Goal: Information Seeking & Learning: Learn about a topic

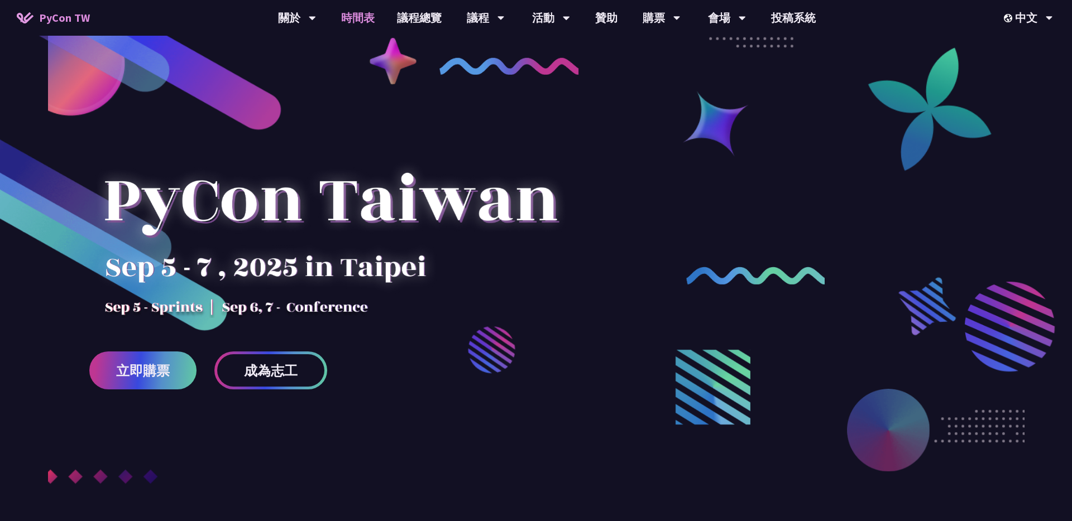
click at [352, 22] on link "時間表" at bounding box center [358, 18] width 56 height 36
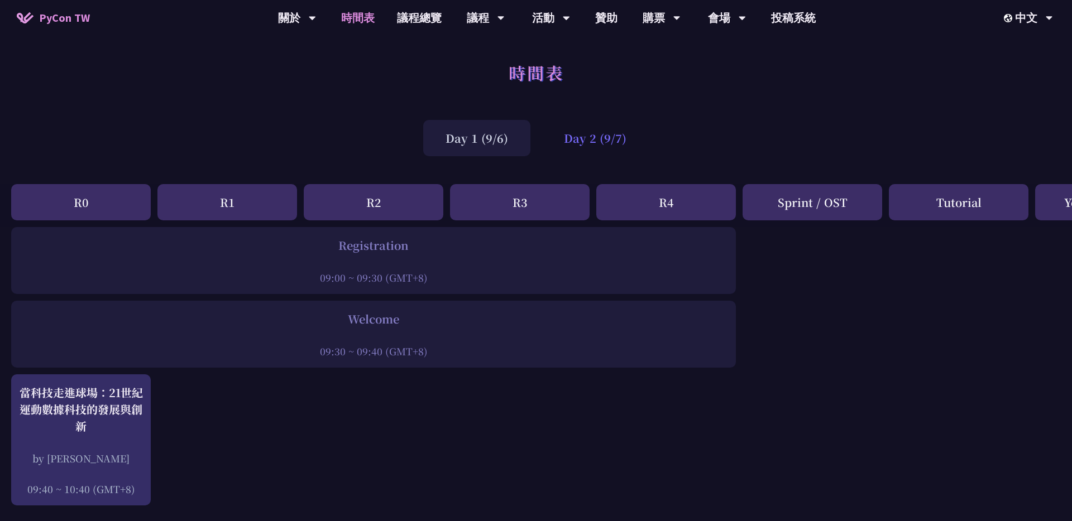
click at [582, 146] on div "Day 2 (9/7)" at bounding box center [594, 138] width 107 height 36
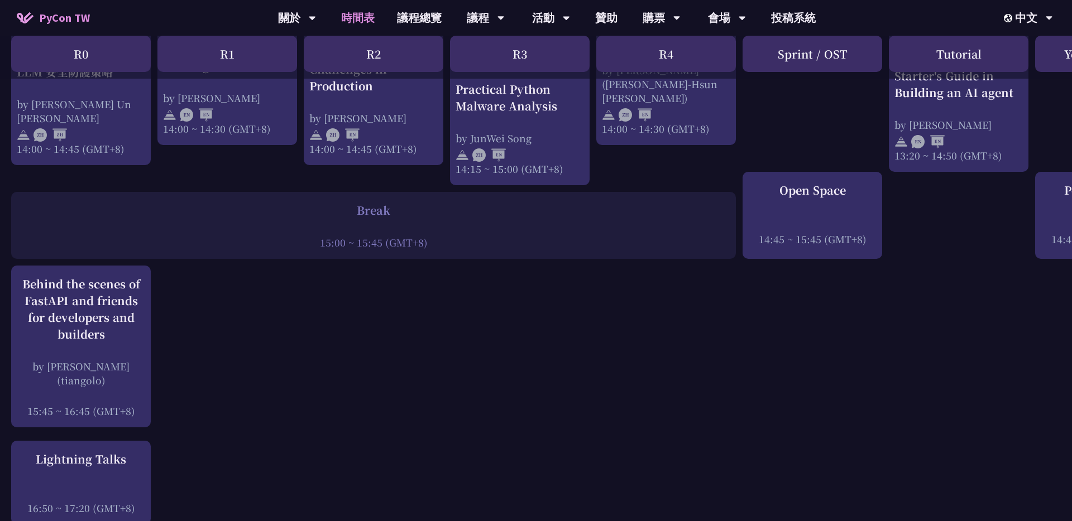
scroll to position [1273, 0]
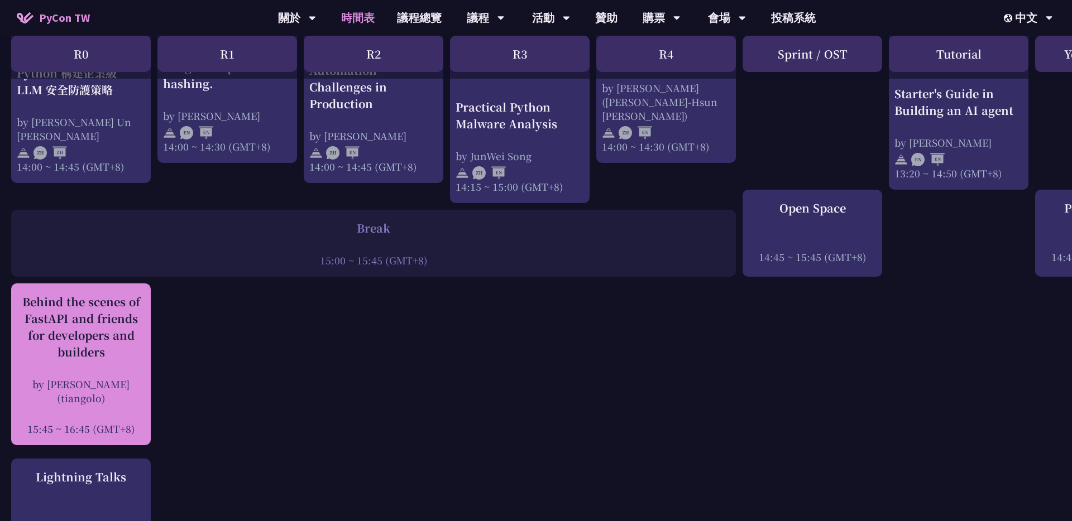
click at [106, 359] on div "Behind the scenes of FastAPI and friends for developers and builders by [PERSON…" at bounding box center [81, 365] width 128 height 142
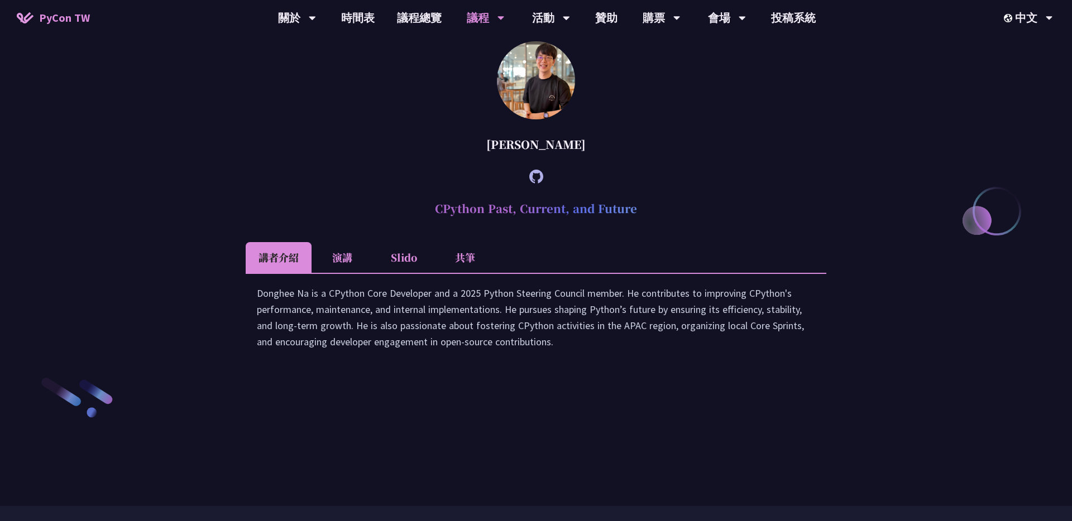
scroll to position [1469, 0]
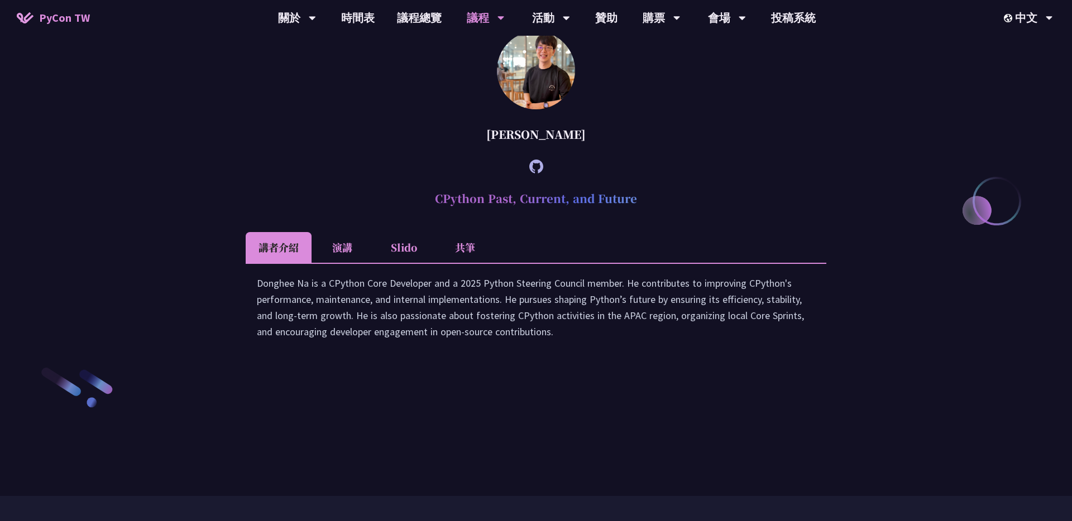
click at [348, 263] on li "演講" at bounding box center [341, 247] width 61 height 31
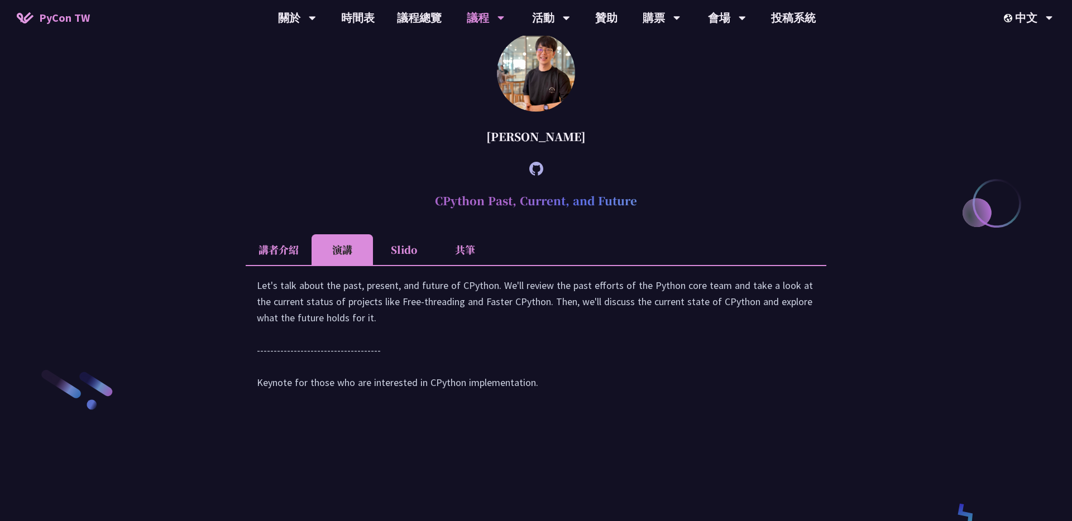
scroll to position [1454, 0]
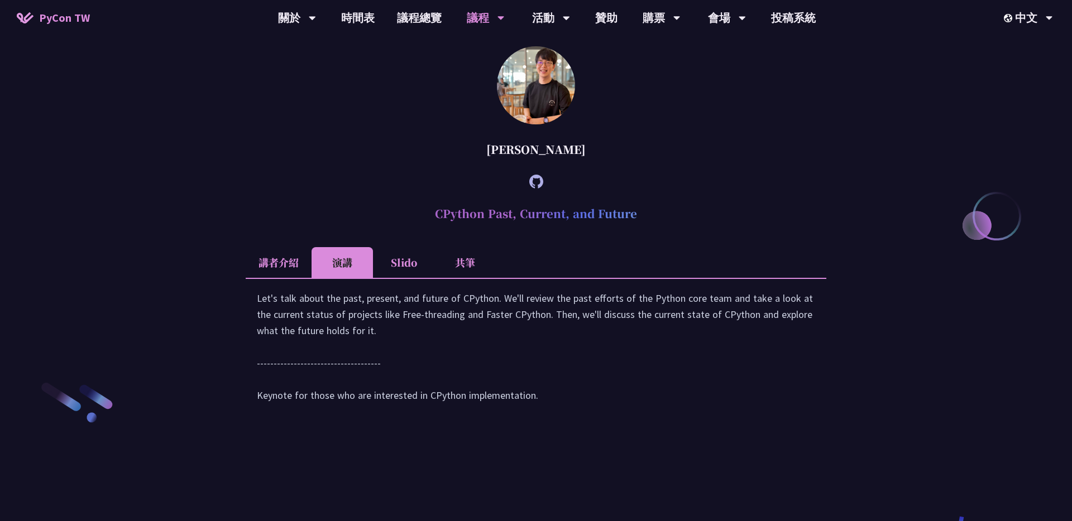
click at [390, 278] on li "Slido" at bounding box center [403, 262] width 61 height 31
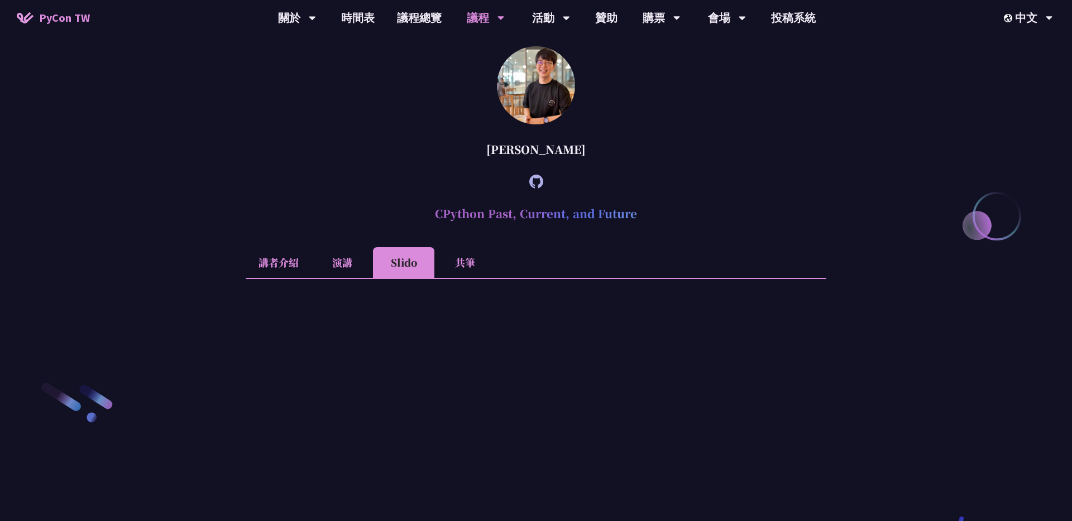
click at [471, 278] on li "共筆" at bounding box center [464, 262] width 61 height 31
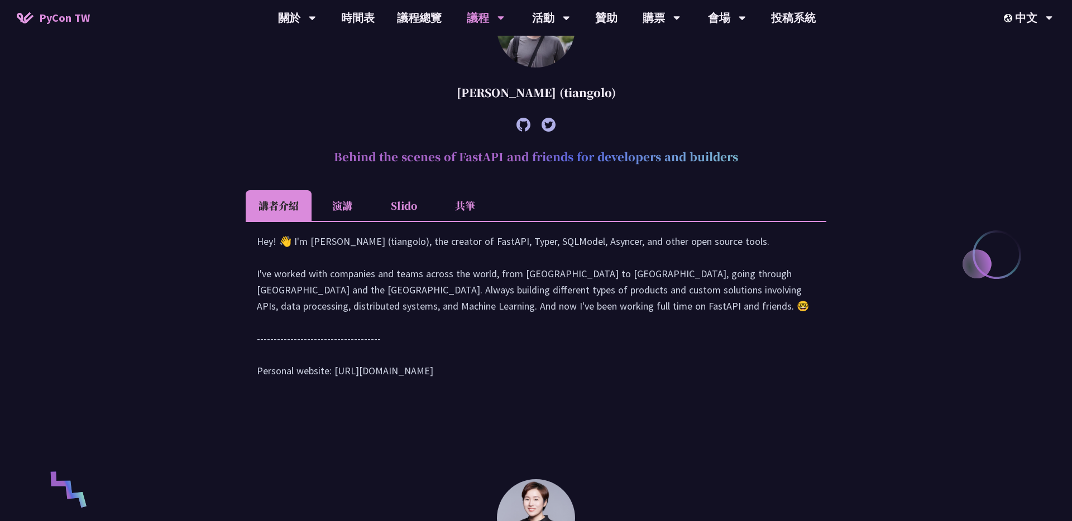
scroll to position [462, 0]
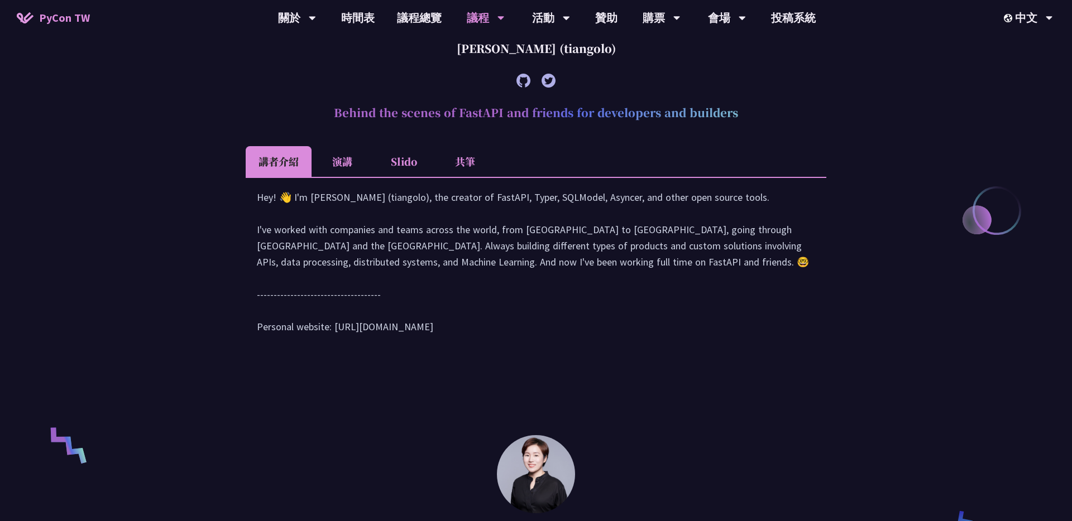
click at [475, 166] on li "共筆" at bounding box center [464, 161] width 61 height 31
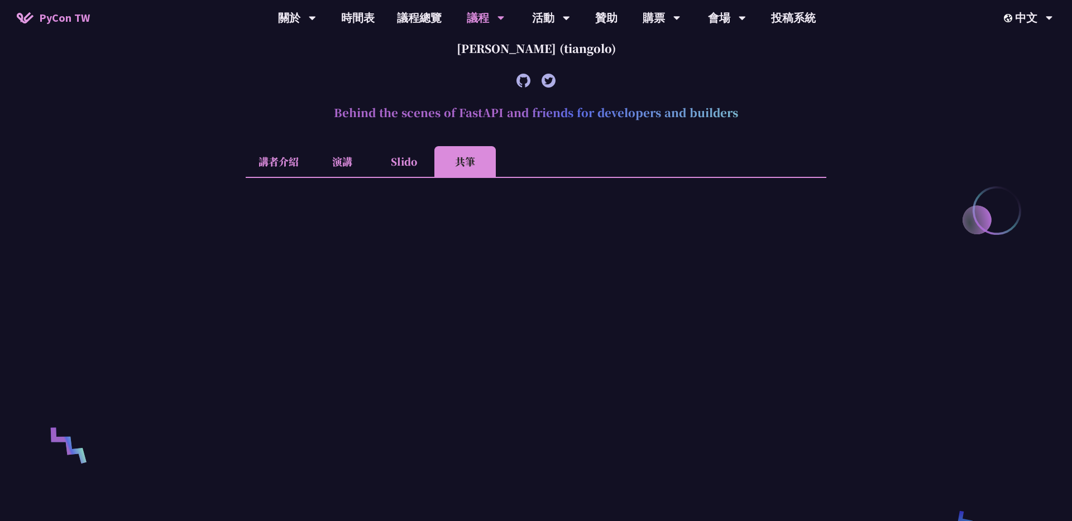
click at [416, 156] on li "Slido" at bounding box center [403, 161] width 61 height 31
click at [356, 161] on li "演講" at bounding box center [341, 161] width 61 height 31
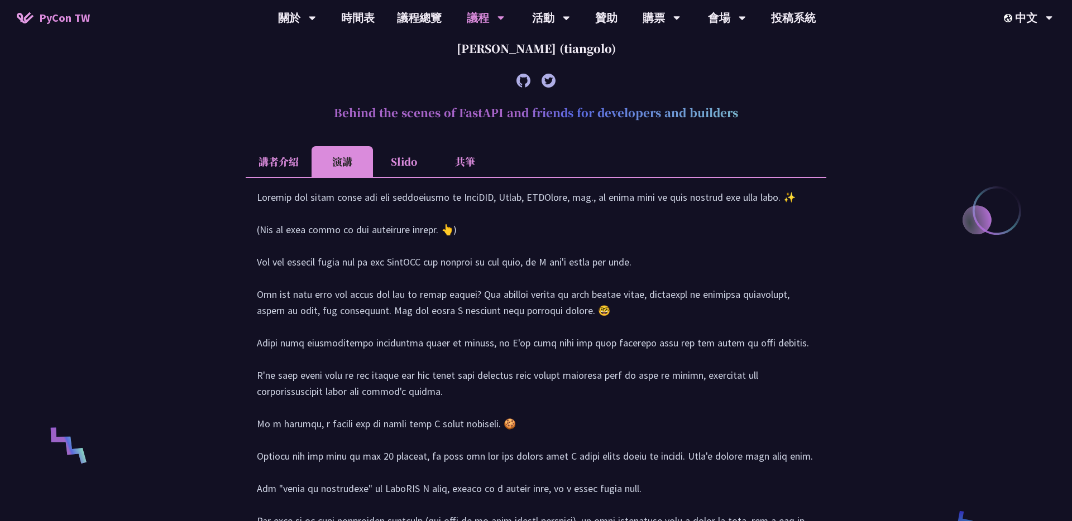
click at [276, 164] on li "講者介紹" at bounding box center [279, 161] width 66 height 31
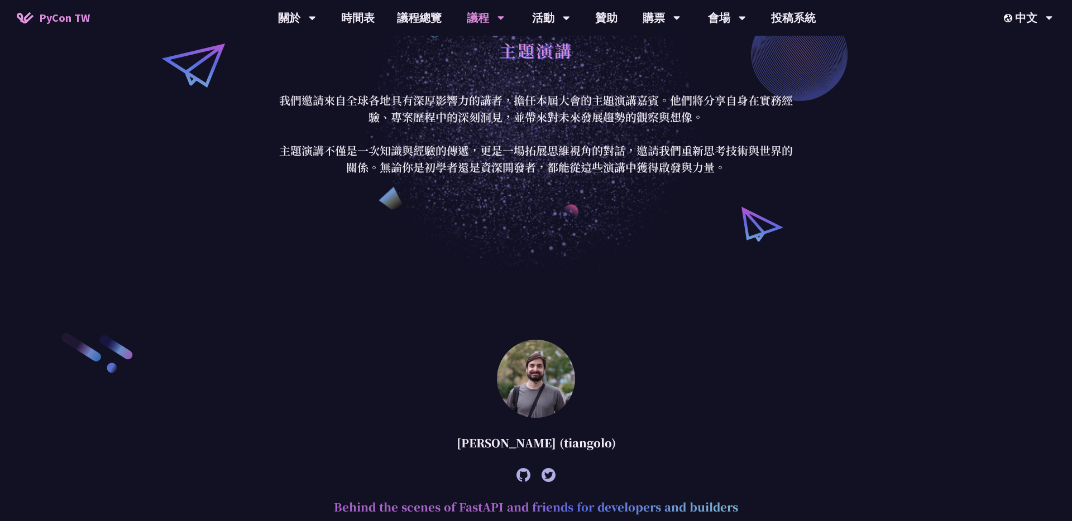
scroll to position [0, 0]
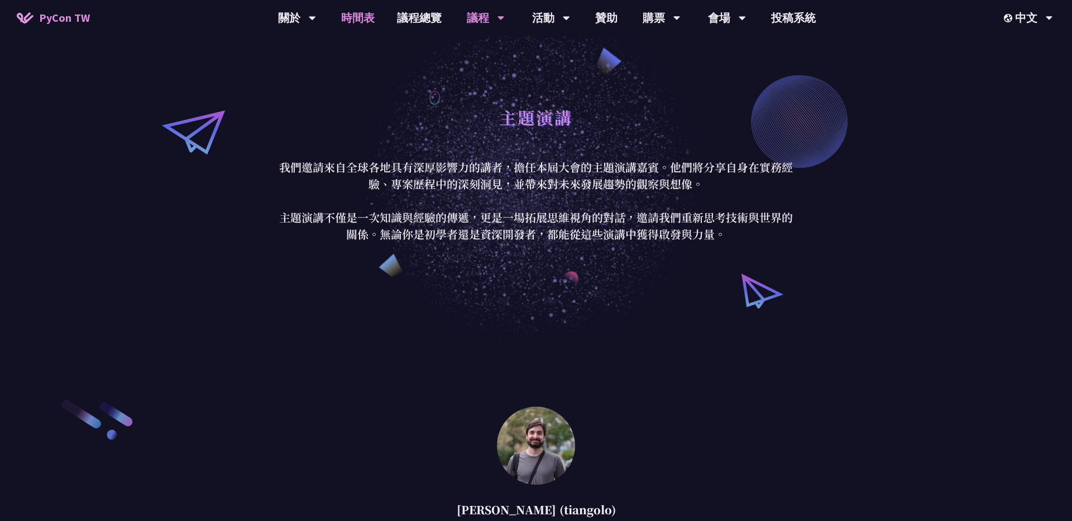
click at [369, 23] on link "時間表" at bounding box center [358, 18] width 56 height 36
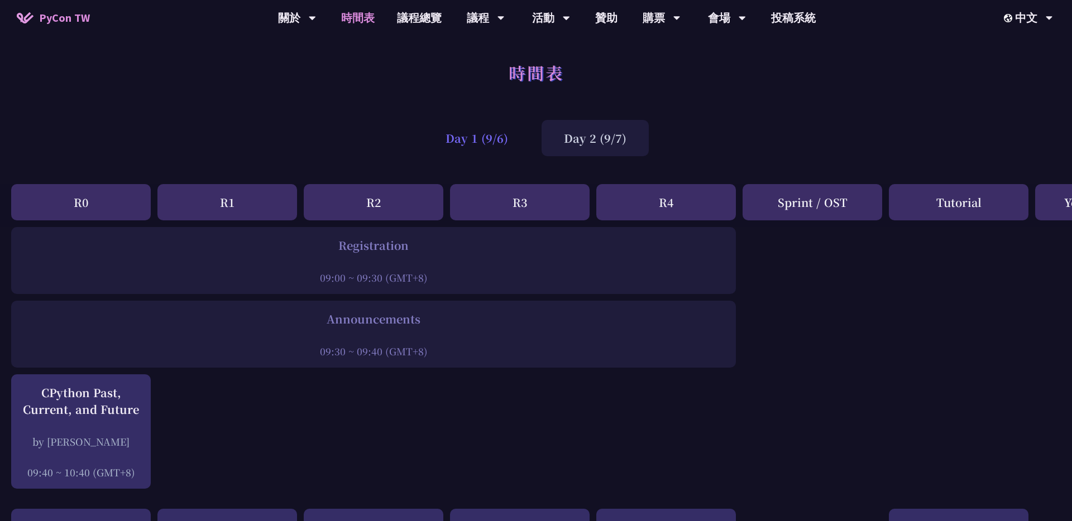
click at [468, 145] on div "Day 1 (9/6)" at bounding box center [476, 138] width 107 height 36
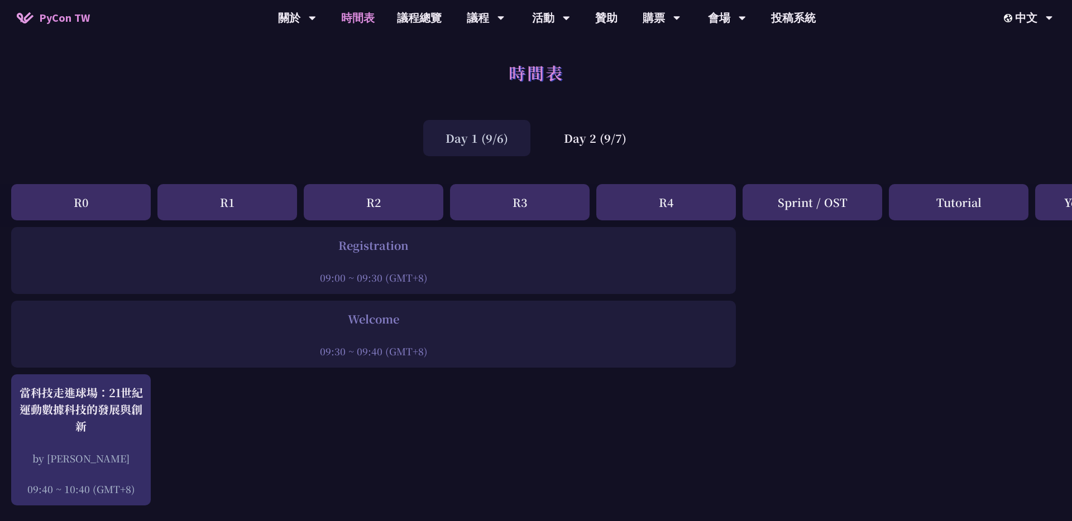
click at [1051, 17] on icon at bounding box center [1049, 19] width 7 height 4
click at [1049, 21] on icon at bounding box center [1049, 17] width 7 height 11
click at [867, 98] on div "時間表" at bounding box center [536, 85] width 1072 height 59
